Goal: Information Seeking & Learning: Check status

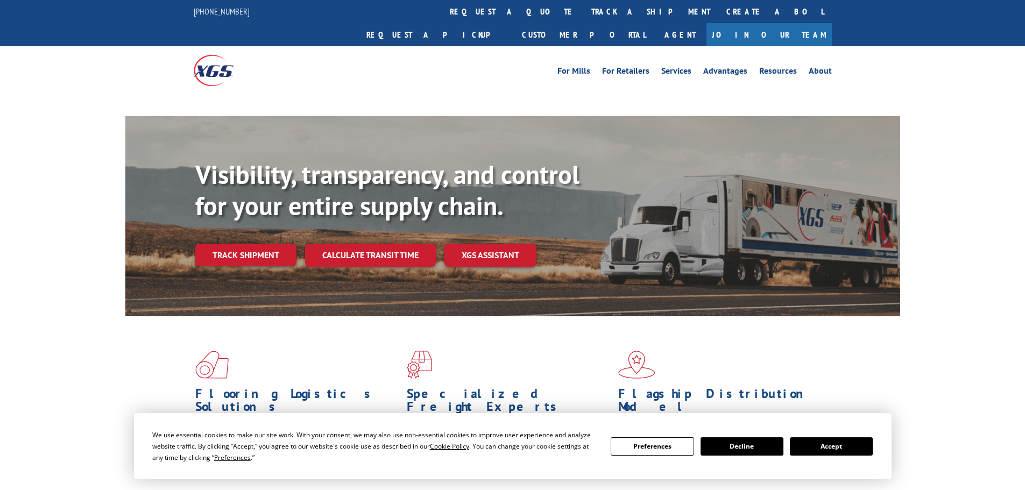
click at [351, 230] on div "Visibility, transparency, and control for your entire supply chain. Track shipm…" at bounding box center [547, 234] width 705 height 150
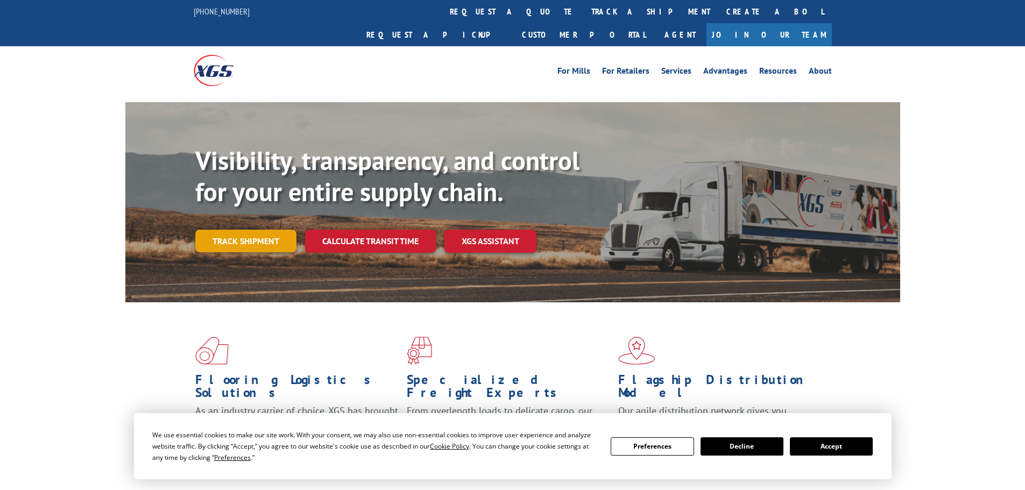
click at [264, 230] on link "Track shipment" at bounding box center [245, 241] width 101 height 23
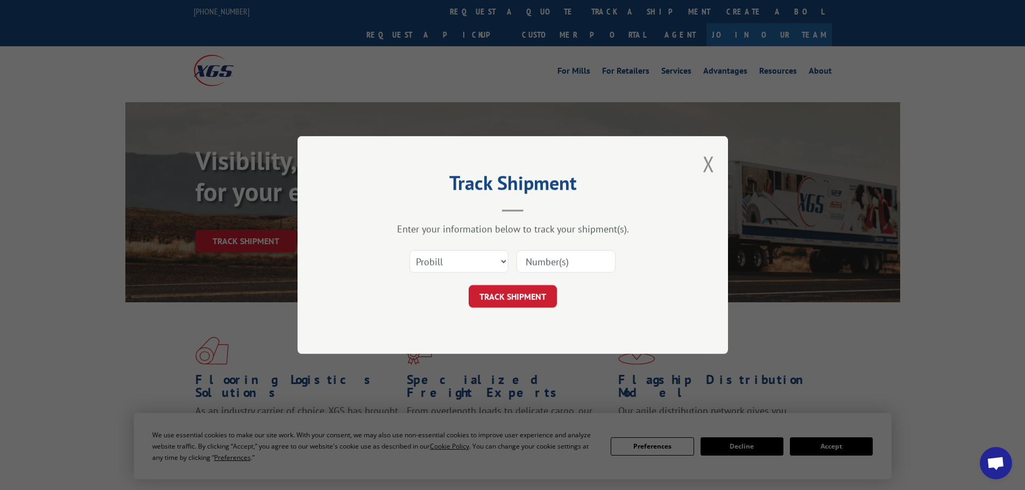
click at [540, 265] on input at bounding box center [566, 261] width 99 height 23
paste input "7079727"
type input "7079727"
click at [539, 293] on button "TRACK SHIPMENT" at bounding box center [513, 296] width 88 height 23
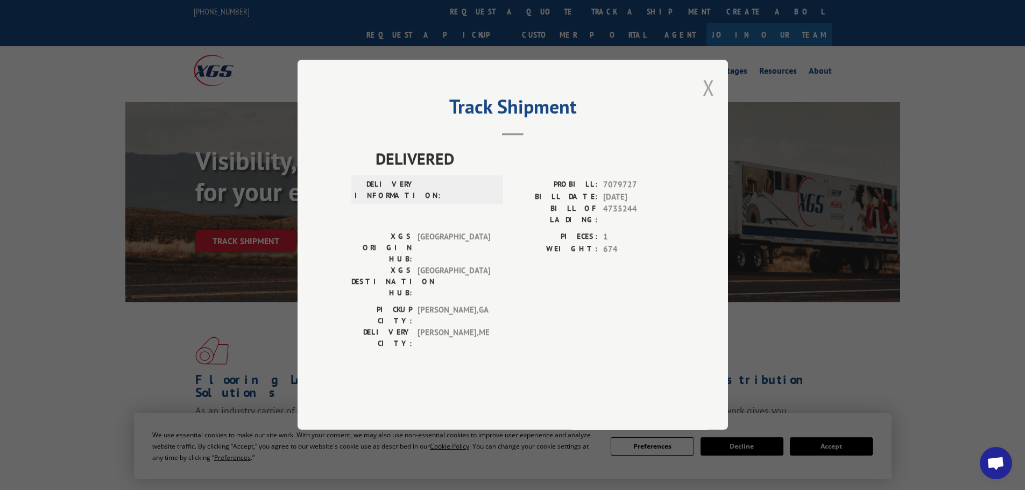
click at [708, 102] on button "Close modal" at bounding box center [709, 87] width 12 height 29
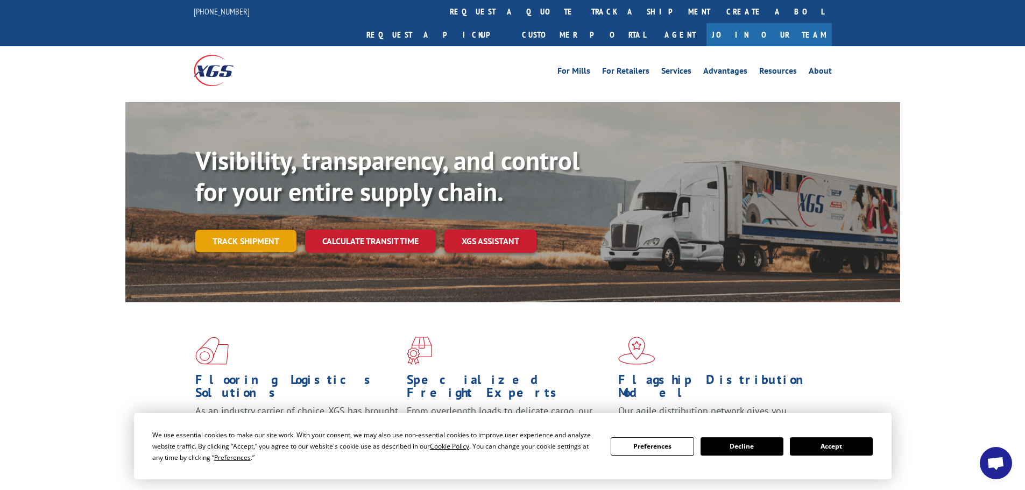
click at [274, 230] on link "Track shipment" at bounding box center [245, 241] width 101 height 23
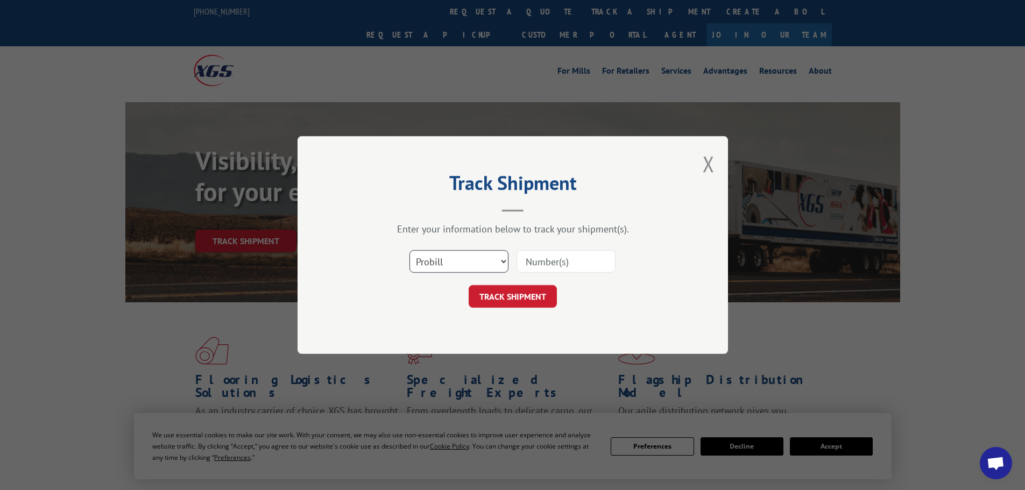
click at [430, 264] on select "Select category... Probill BOL PO" at bounding box center [458, 261] width 99 height 23
select select "bol"
click at [409, 250] on select "Select category... Probill BOL PO" at bounding box center [458, 261] width 99 height 23
click at [526, 260] on input at bounding box center [566, 261] width 99 height 23
paste input "7079727"
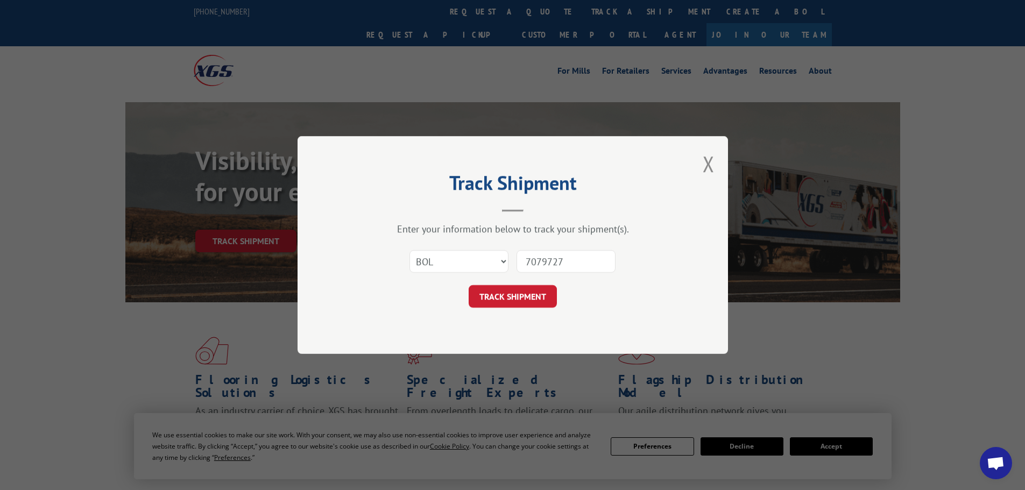
type input "7079727"
click at [532, 309] on div "Track Shipment Enter your information below to track your shipment(s). Select c…" at bounding box center [513, 245] width 430 height 218
click at [526, 300] on button "TRACK SHIPMENT" at bounding box center [513, 296] width 88 height 23
